Goal: Information Seeking & Learning: Learn about a topic

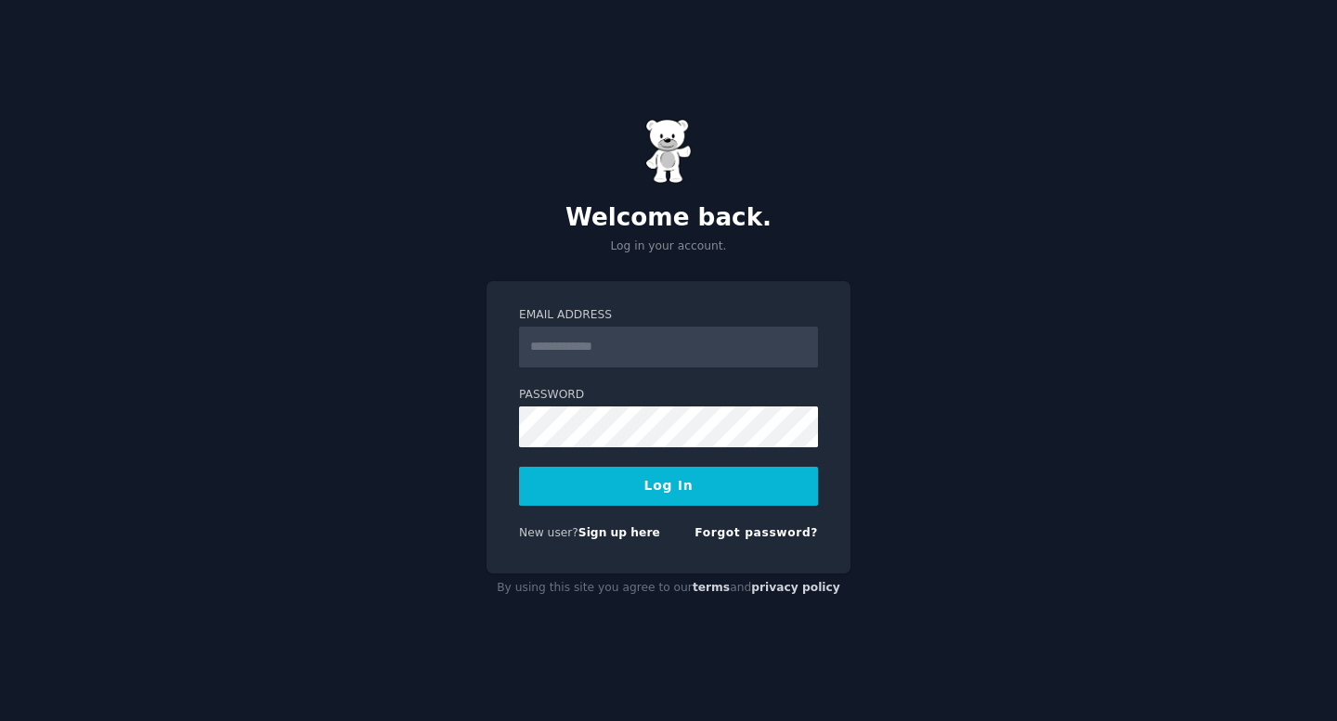
click at [667, 349] on input "Email Address" at bounding box center [668, 347] width 299 height 41
type input "**********"
click at [645, 488] on button "Log In" at bounding box center [668, 486] width 299 height 39
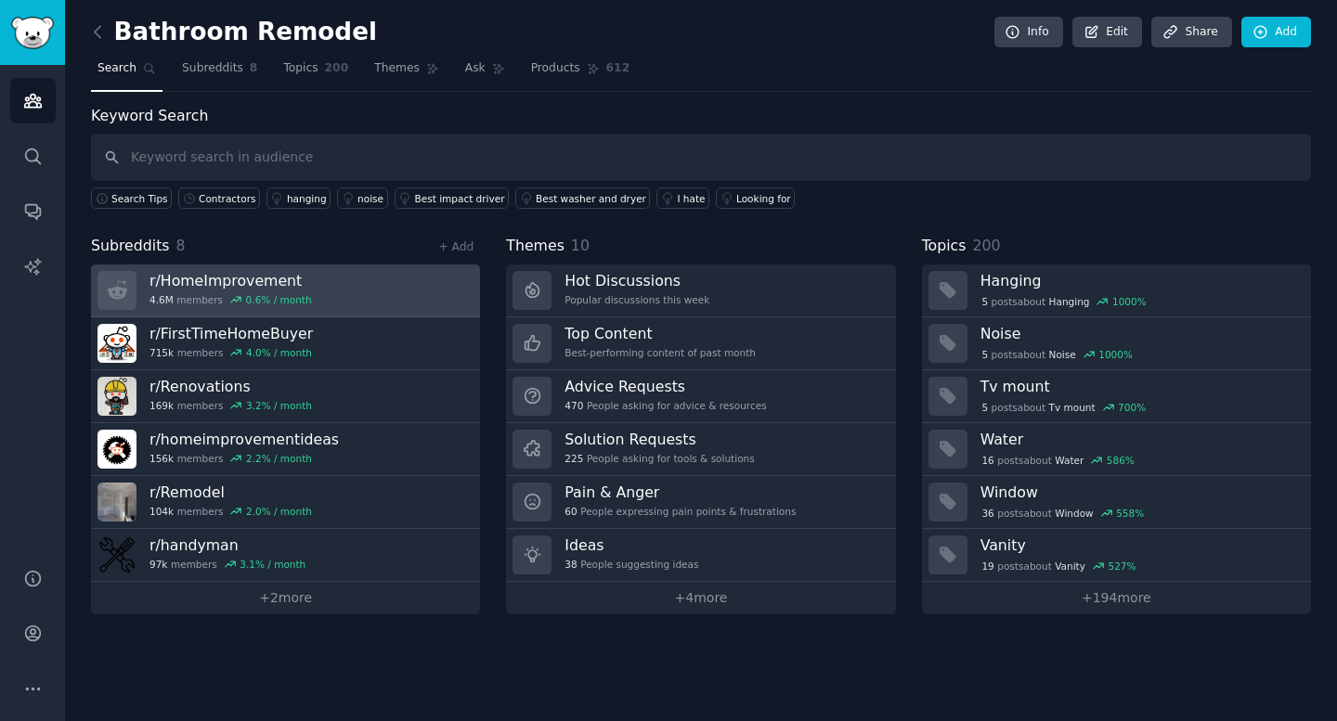
click at [332, 289] on link "r/ HomeImprovement 4.6M members 0.6 % / month" at bounding box center [285, 291] width 389 height 53
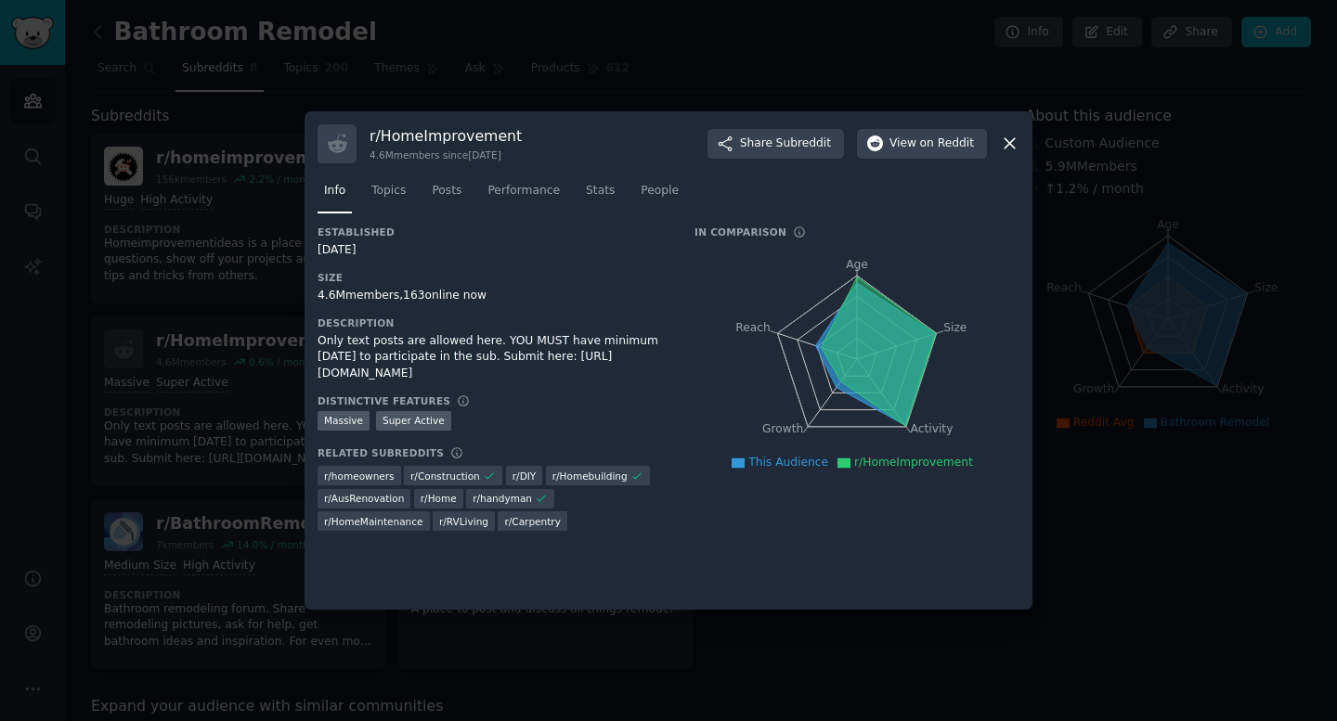
click at [1011, 140] on icon at bounding box center [1010, 144] width 10 height 10
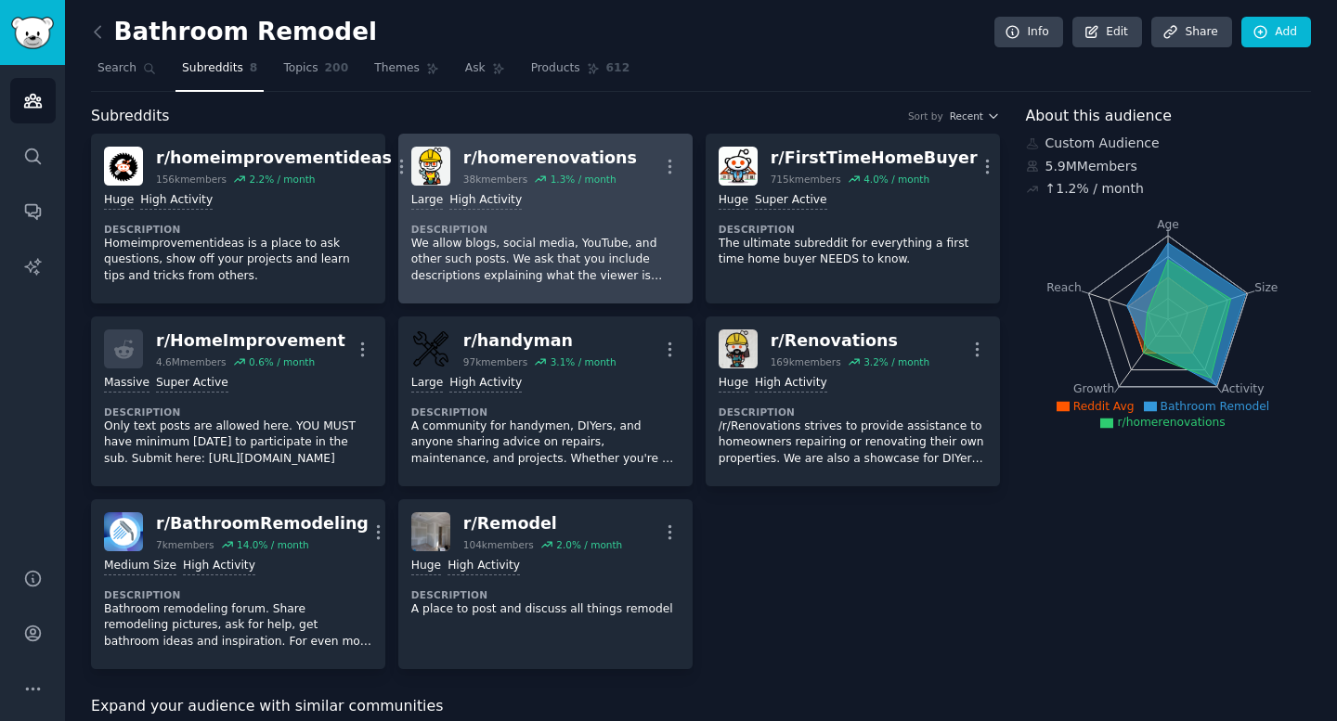
click at [569, 234] on dt "Description" at bounding box center [545, 229] width 268 height 13
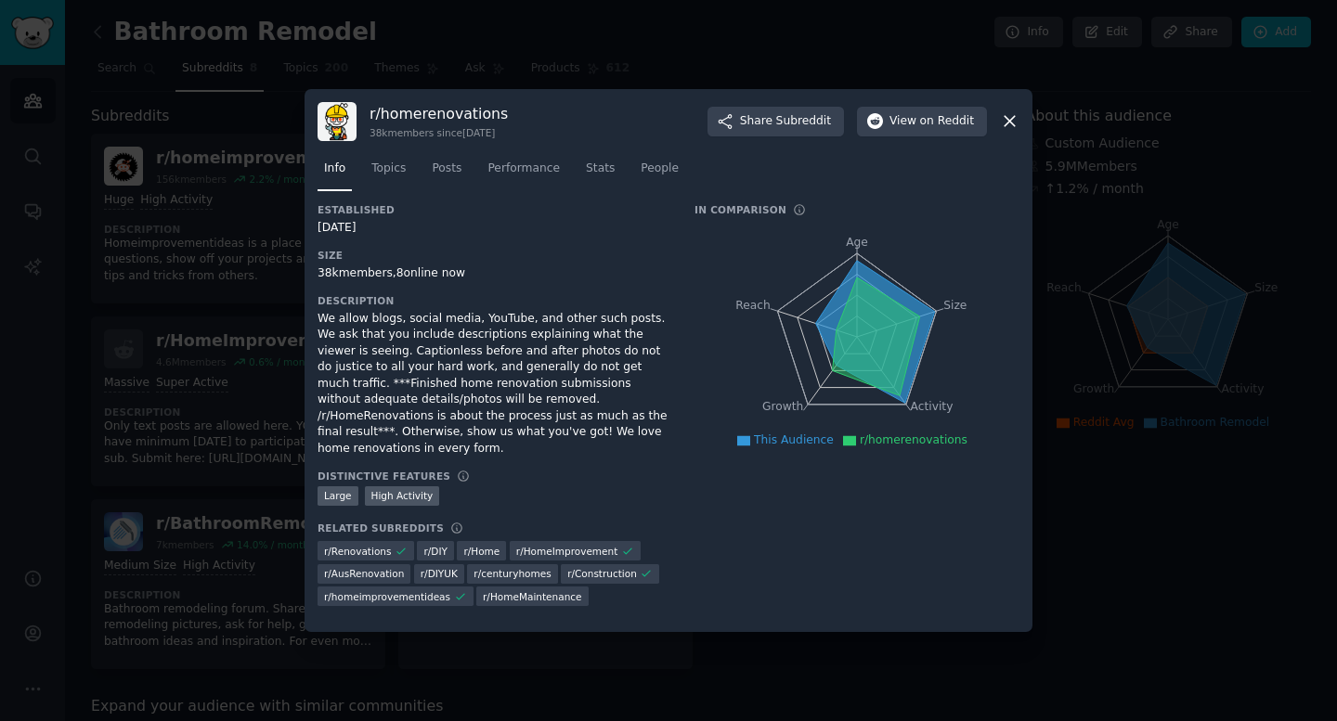
click at [1013, 128] on icon at bounding box center [1009, 120] width 19 height 19
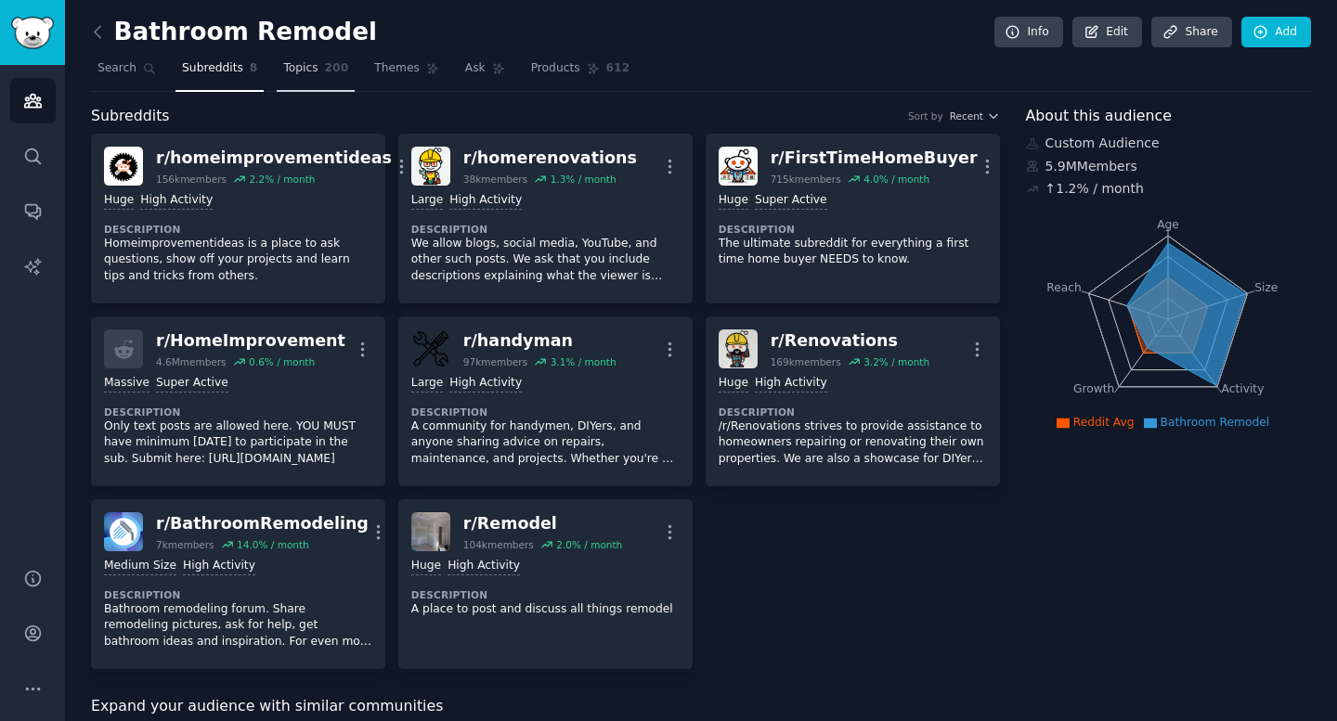
click at [296, 66] on span "Topics" at bounding box center [300, 68] width 34 height 17
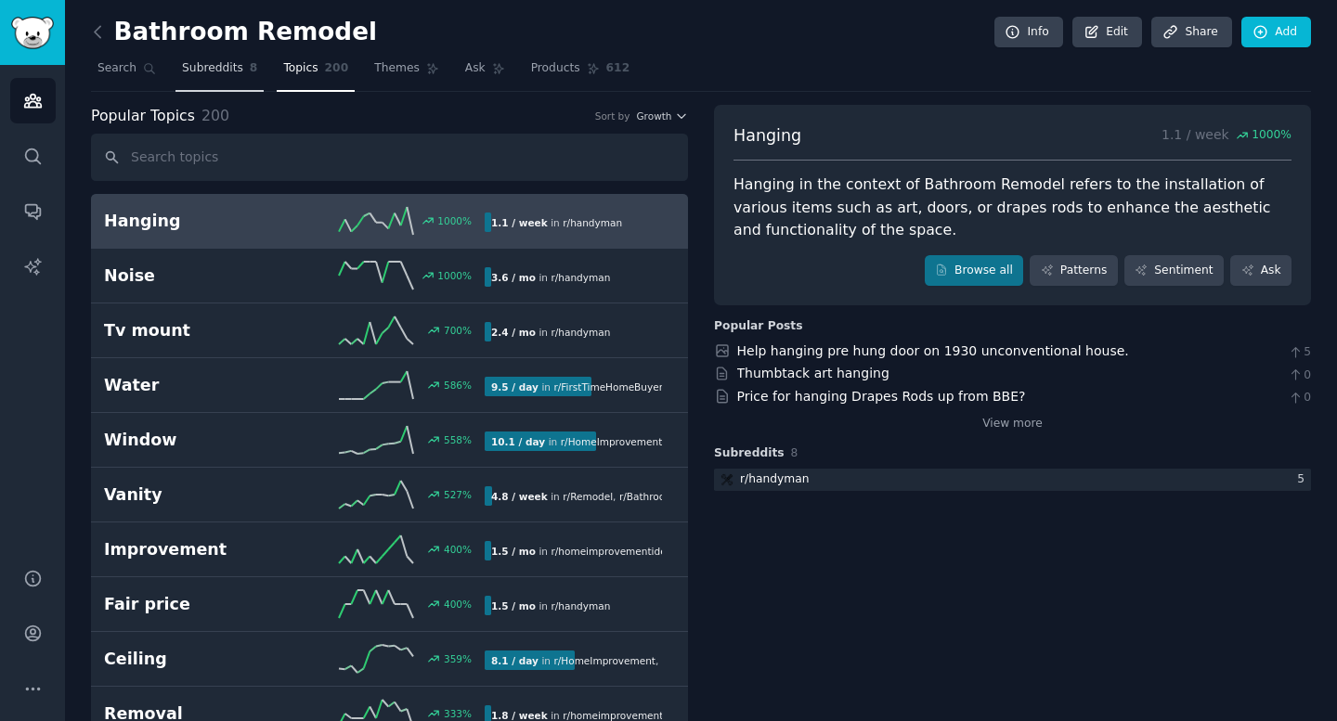
click at [204, 82] on link "Subreddits 8" at bounding box center [219, 73] width 88 height 38
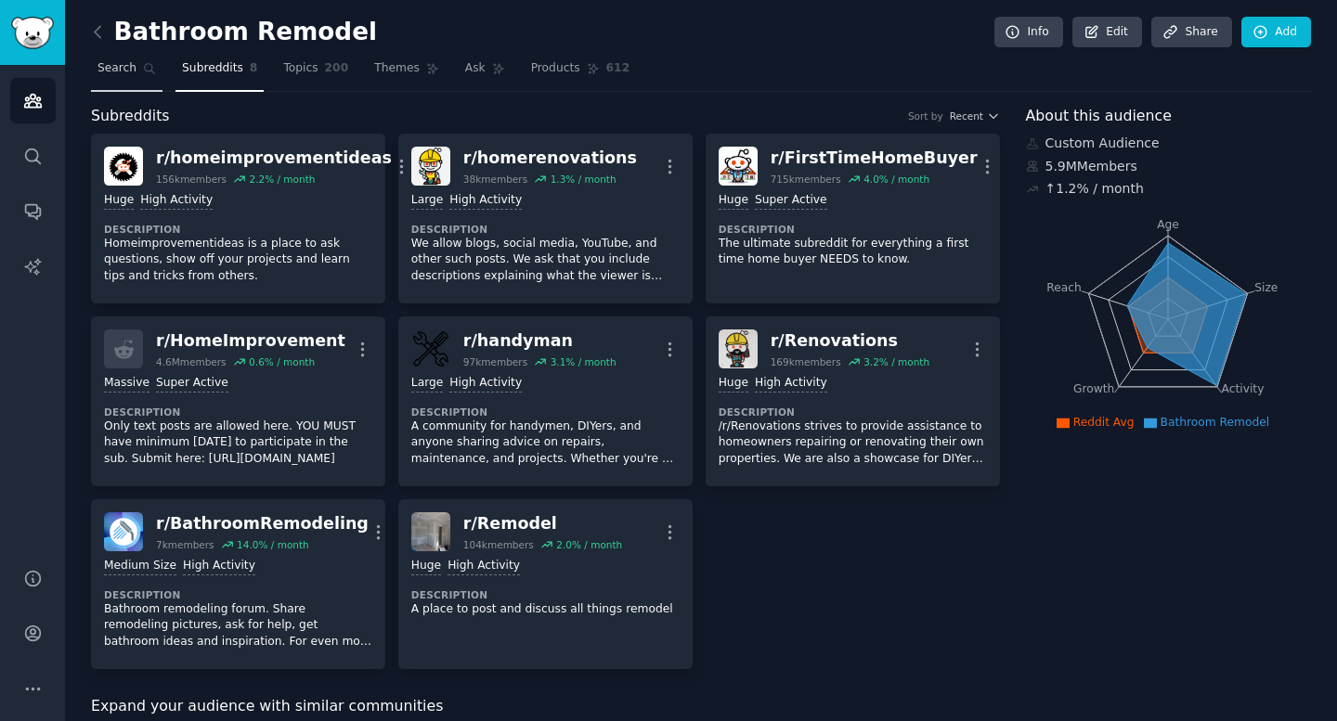
click at [129, 70] on span "Search" at bounding box center [116, 68] width 39 height 17
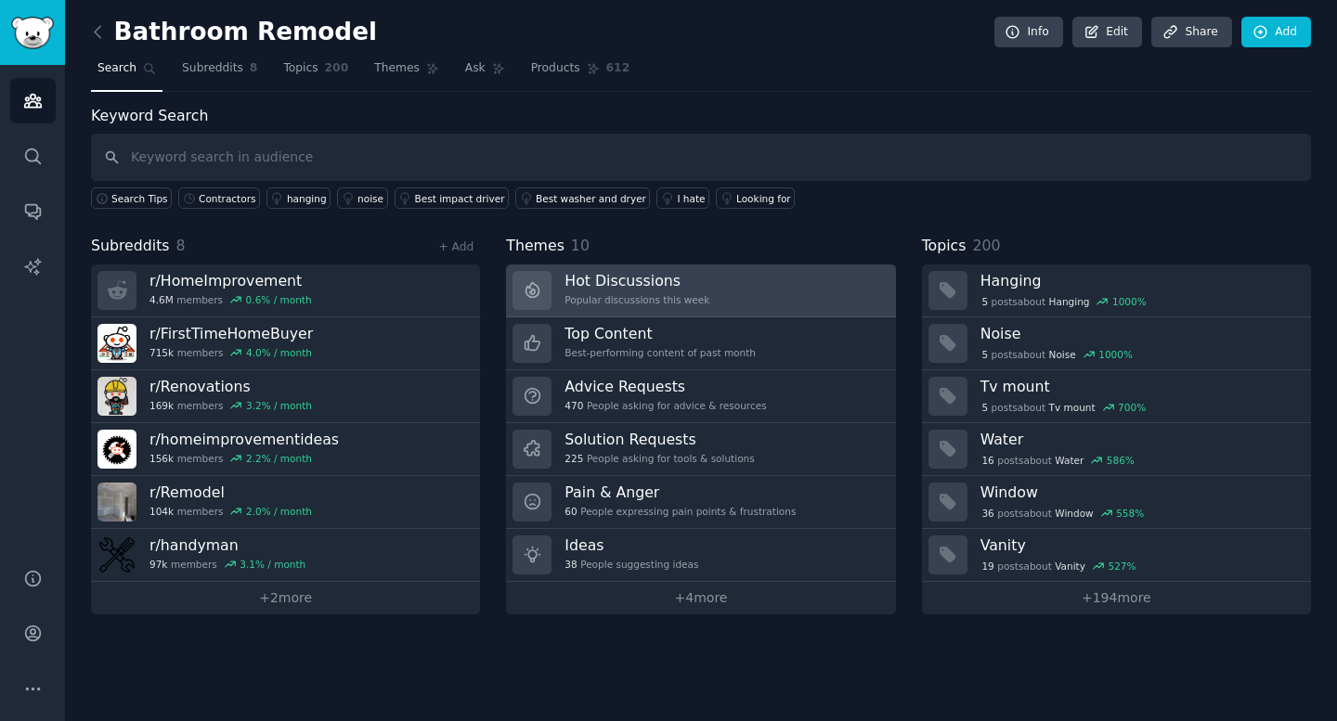
click at [705, 280] on link "Hot Discussions Popular discussions this week" at bounding box center [700, 291] width 389 height 53
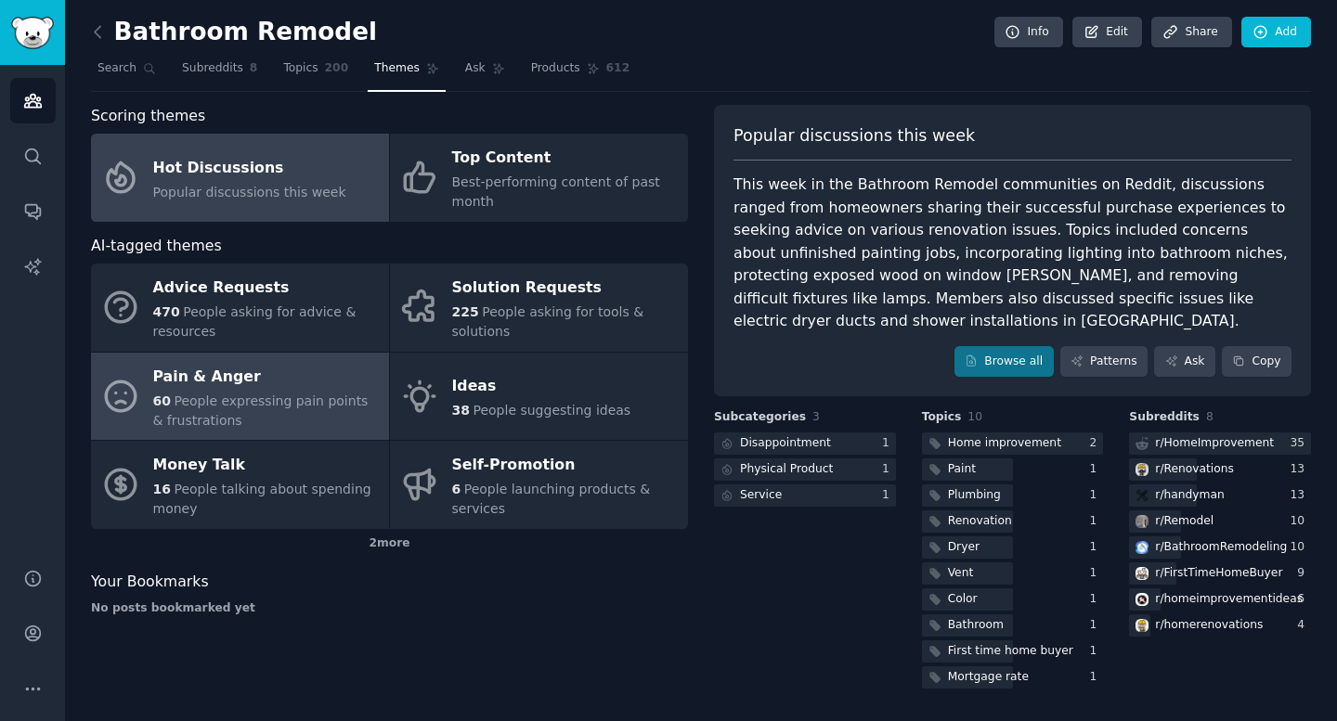
click at [229, 399] on span "People expressing pain points & frustrations" at bounding box center [260, 411] width 215 height 34
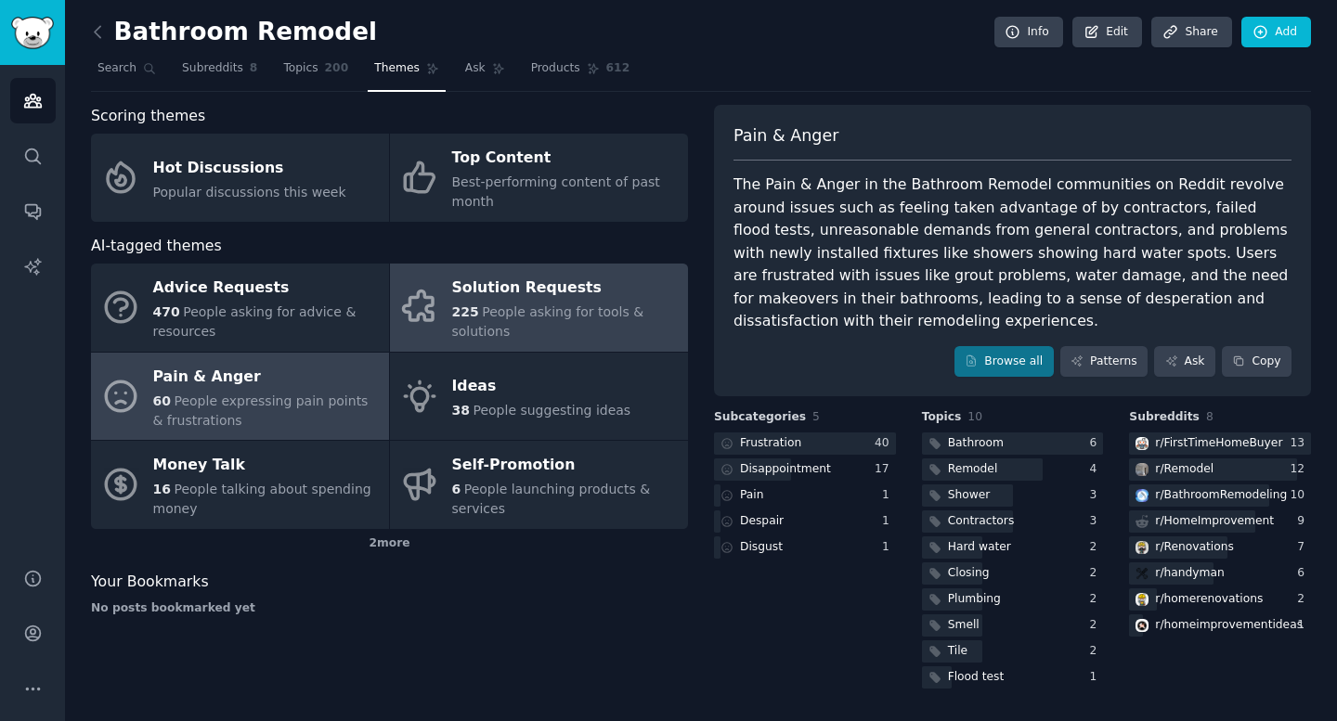
click at [564, 287] on div "Solution Requests" at bounding box center [565, 289] width 227 height 30
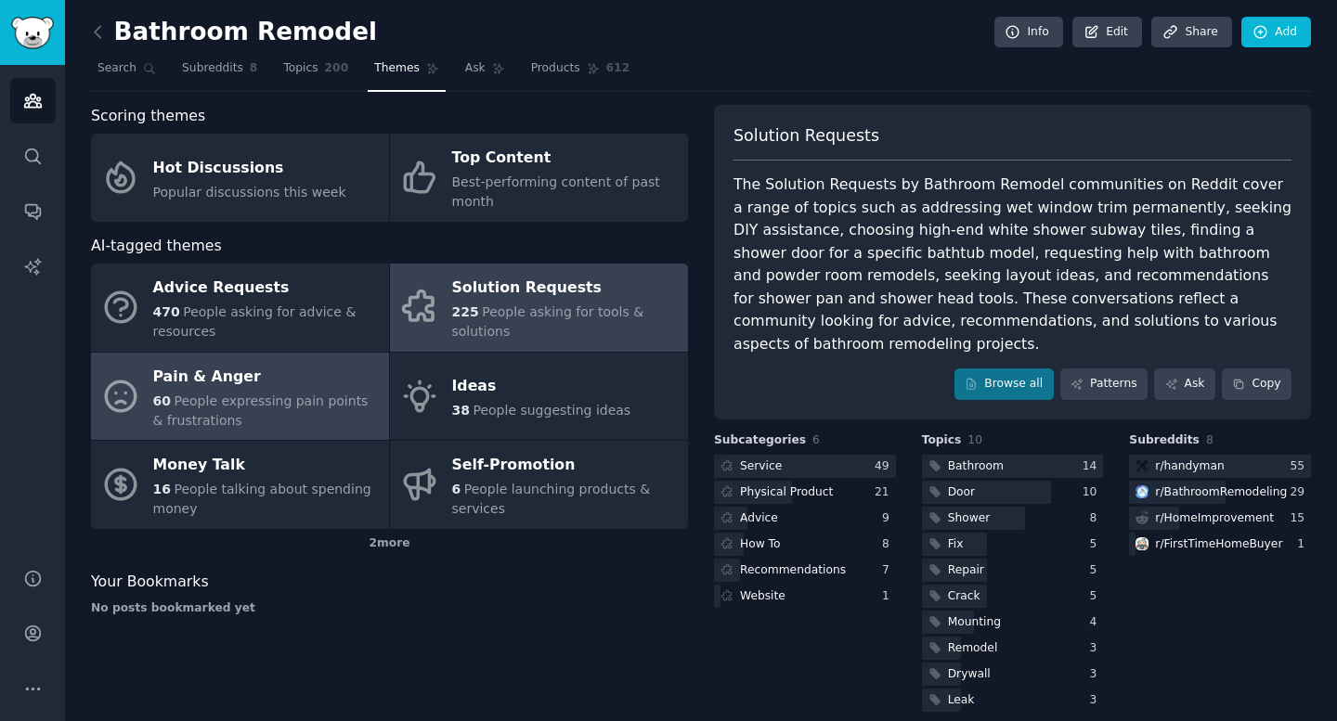
click at [248, 424] on div "60 People expressing pain points & frustrations" at bounding box center [266, 411] width 227 height 39
